Goal: Transaction & Acquisition: Purchase product/service

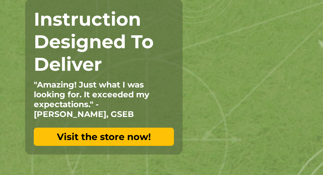
scroll to position [136, 0]
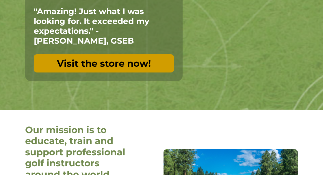
click at [53, 62] on link "Visit the store now!" at bounding box center [104, 63] width 140 height 18
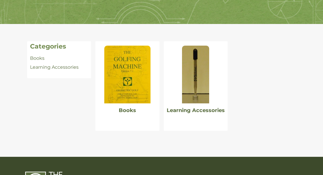
scroll to position [129, 0]
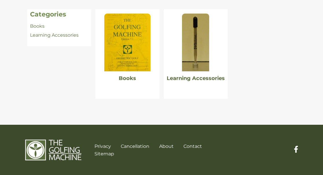
click at [195, 45] on img at bounding box center [195, 43] width 27 height 58
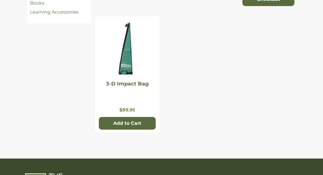
scroll to position [161, 0]
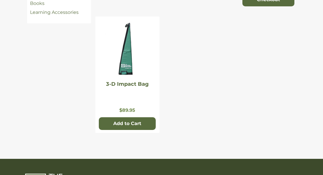
click at [132, 47] on img at bounding box center [127, 50] width 46 height 58
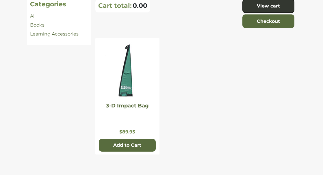
scroll to position [141, 0]
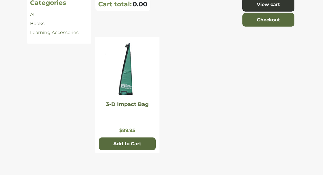
click at [38, 25] on link "Books" at bounding box center [37, 23] width 14 height 5
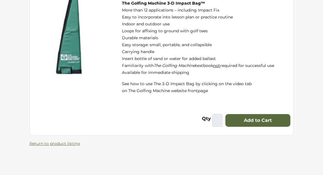
scroll to position [85, 0]
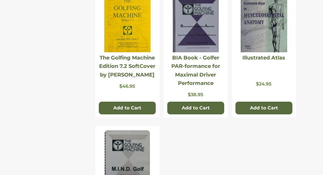
scroll to position [147, 0]
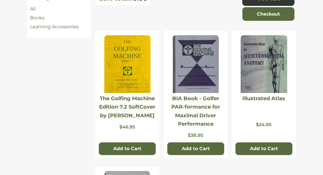
click at [192, 49] on img at bounding box center [196, 64] width 46 height 58
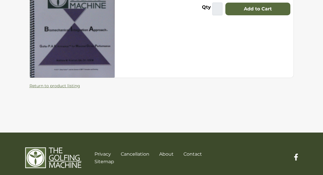
scroll to position [123, 0]
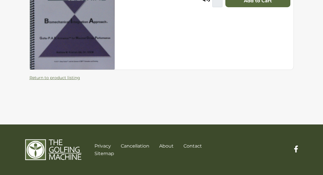
click at [75, 54] on img at bounding box center [72, 16] width 85 height 107
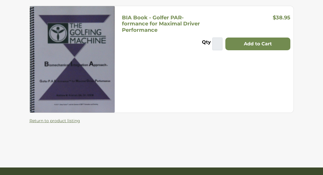
scroll to position [0, 0]
